Goal: Information Seeking & Learning: Learn about a topic

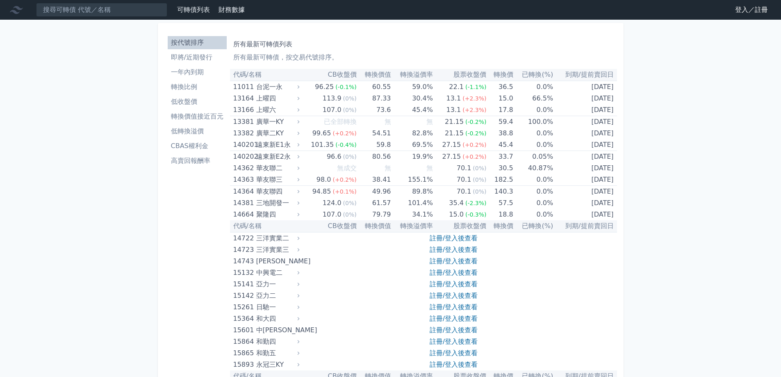
click at [748, 12] on link "登入／註冊" at bounding box center [752, 9] width 46 height 13
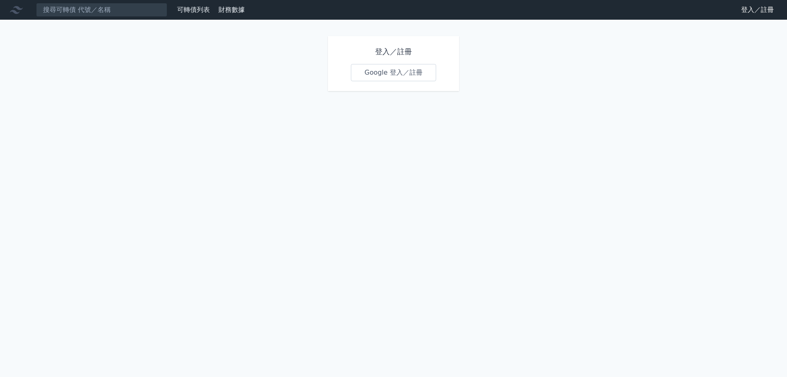
click at [379, 72] on link "Google 登入／註冊" at bounding box center [393, 72] width 85 height 17
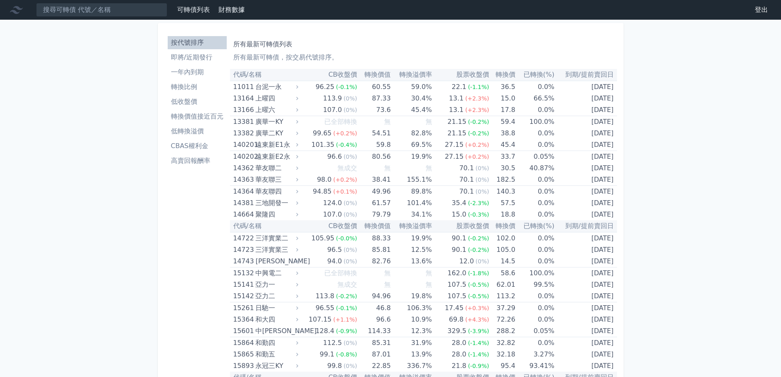
click at [199, 56] on li "即將/近期發行" at bounding box center [197, 57] width 59 height 10
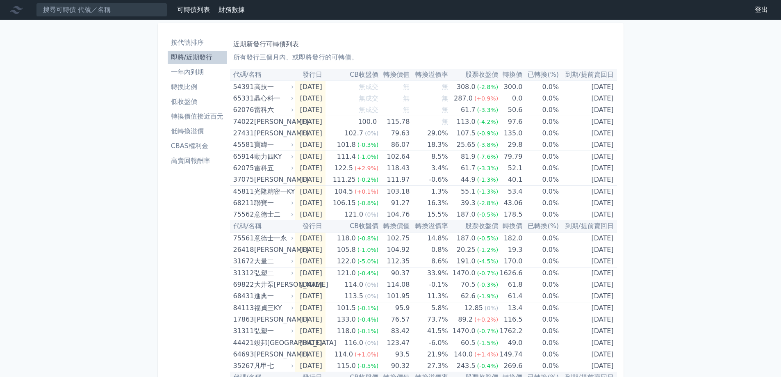
click at [190, 71] on li "一年內到期" at bounding box center [197, 72] width 59 height 10
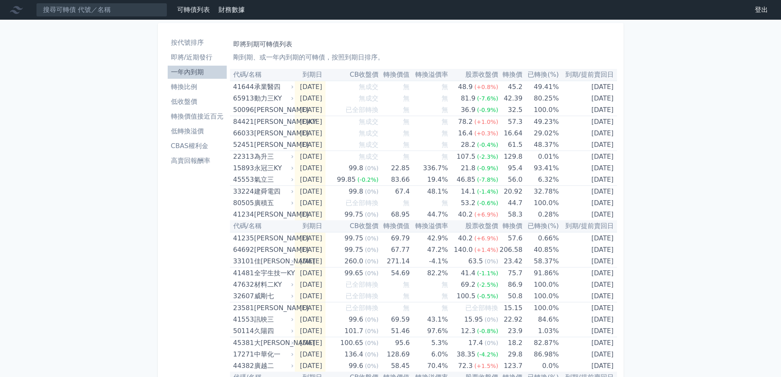
click at [231, 9] on link "財務數據" at bounding box center [232, 10] width 26 height 8
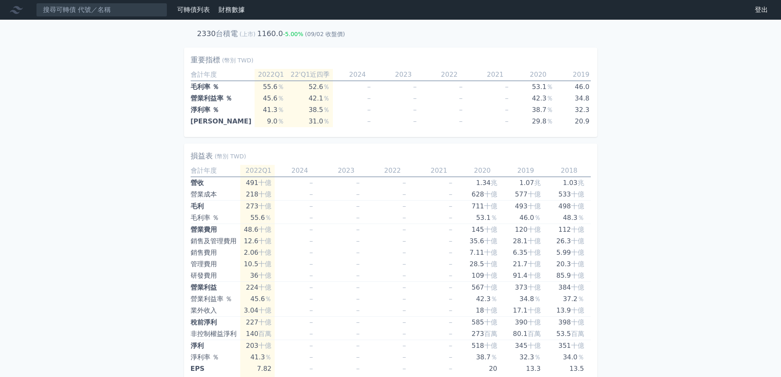
click at [192, 12] on link "可轉債列表" at bounding box center [193, 10] width 33 height 8
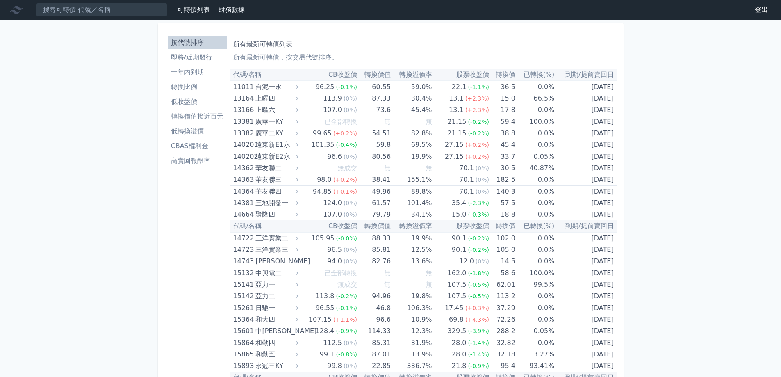
click at [195, 130] on li "低轉換溢價" at bounding box center [197, 131] width 59 height 10
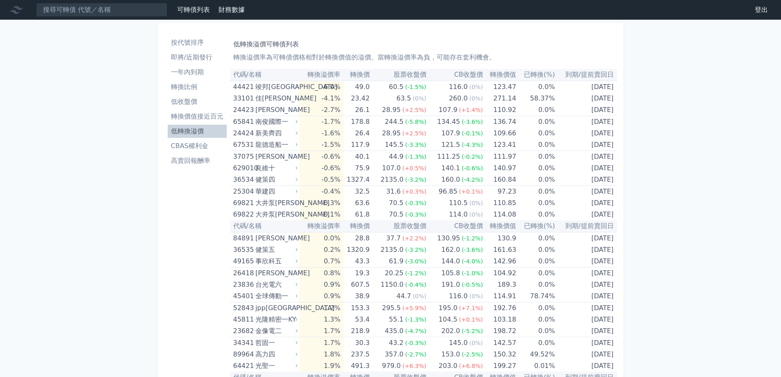
click at [194, 144] on li "CBAS權利金" at bounding box center [197, 146] width 59 height 10
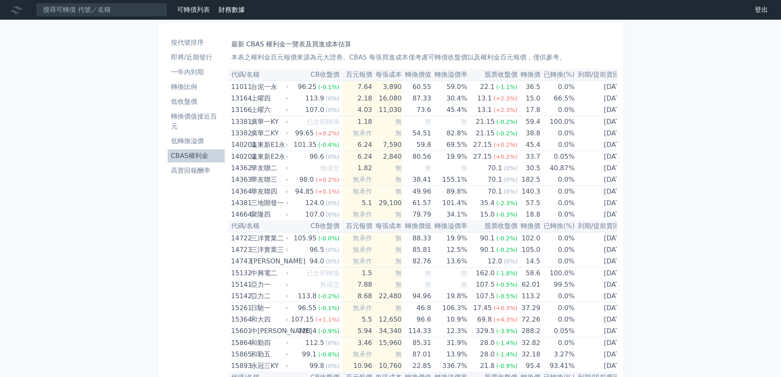
click at [444, 71] on th "轉換溢價率" at bounding box center [449, 75] width 36 height 12
click at [189, 175] on li "高賣回報酬率" at bounding box center [196, 171] width 57 height 10
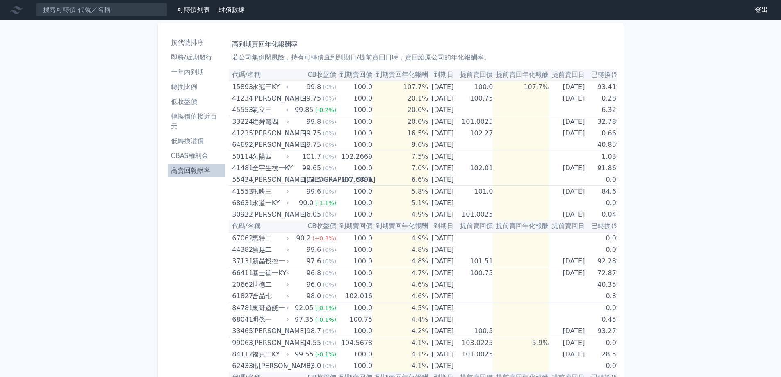
click at [182, 89] on li "轉換比例" at bounding box center [197, 87] width 58 height 10
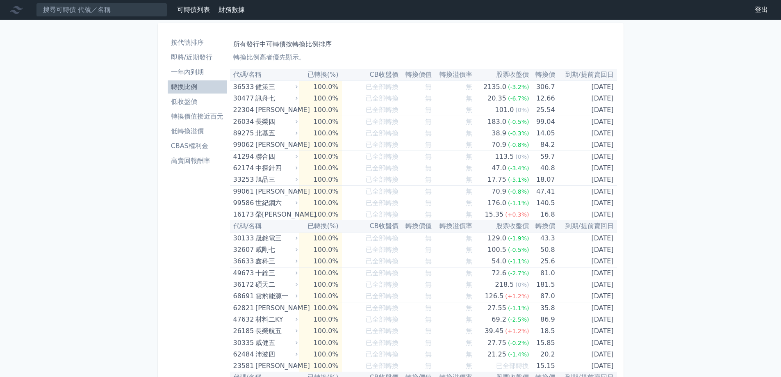
click at [187, 55] on li "即將/近期發行" at bounding box center [197, 57] width 59 height 10
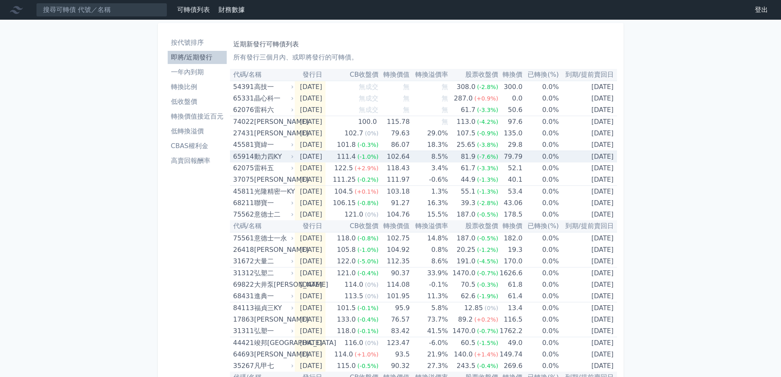
click at [263, 156] on div "動力四KY" at bounding box center [273, 156] width 38 height 11
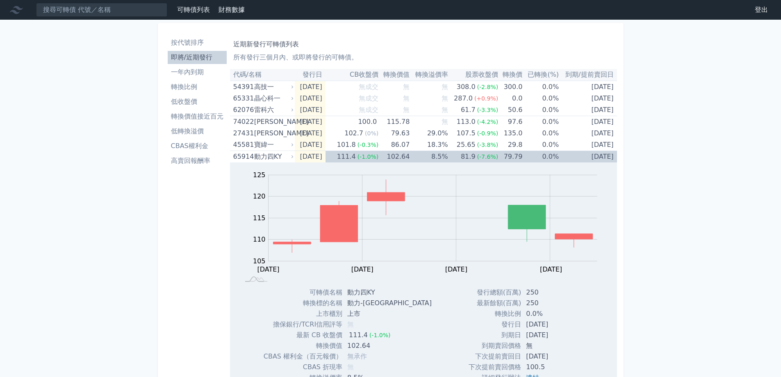
scroll to position [82, 0]
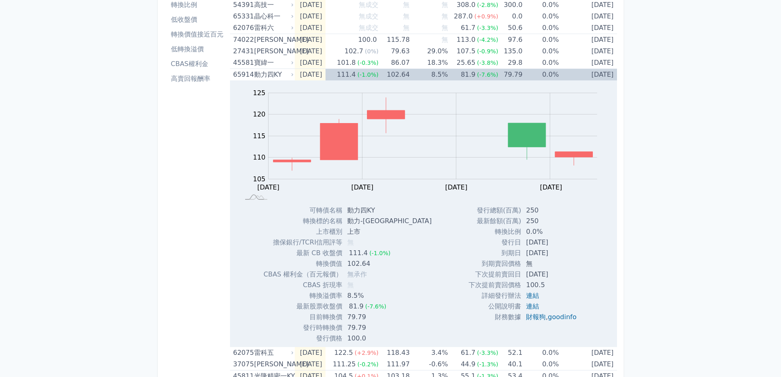
click at [131, 187] on div "可轉債列表 財務數據 可轉債列表 財務數據 登出 登出 按代號排序 即將/近期發行 一年內到期 轉換比例 低收盤價 轉換價值接近百元 低轉換溢價" at bounding box center [390, 360] width 781 height 884
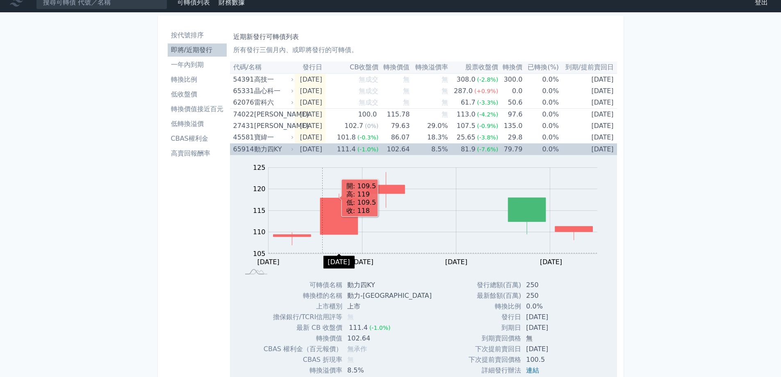
scroll to position [0, 0]
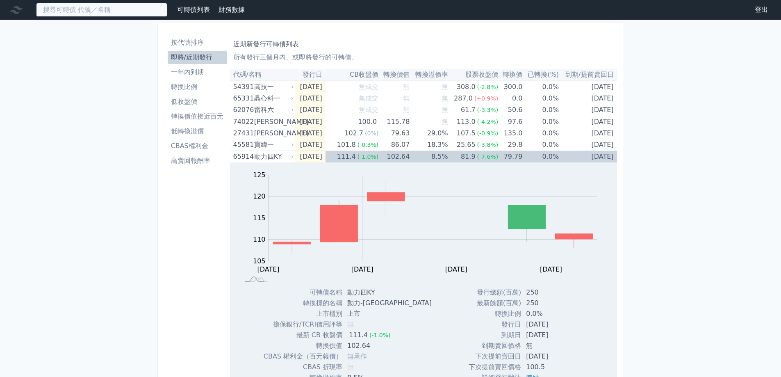
click at [108, 13] on input at bounding box center [101, 10] width 131 height 14
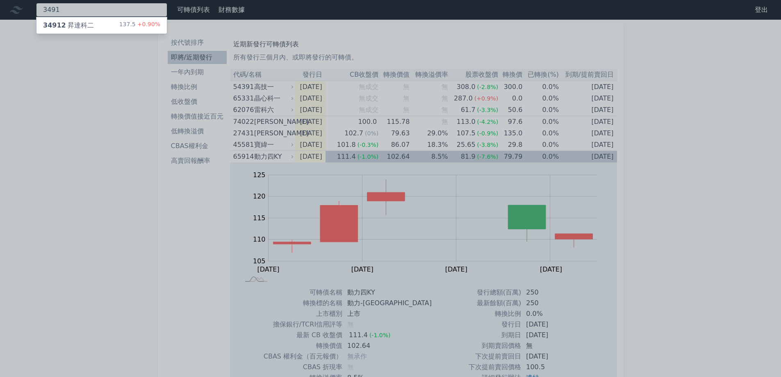
type input "3491"
click at [105, 23] on div "34912 昇達科二 137.5 +0.90%" at bounding box center [101, 25] width 130 height 16
drag, startPoint x: 97, startPoint y: 213, endPoint x: 98, endPoint y: 197, distance: 16.0
click at [97, 213] on div at bounding box center [390, 188] width 781 height 377
